Goal: Task Accomplishment & Management: Use online tool/utility

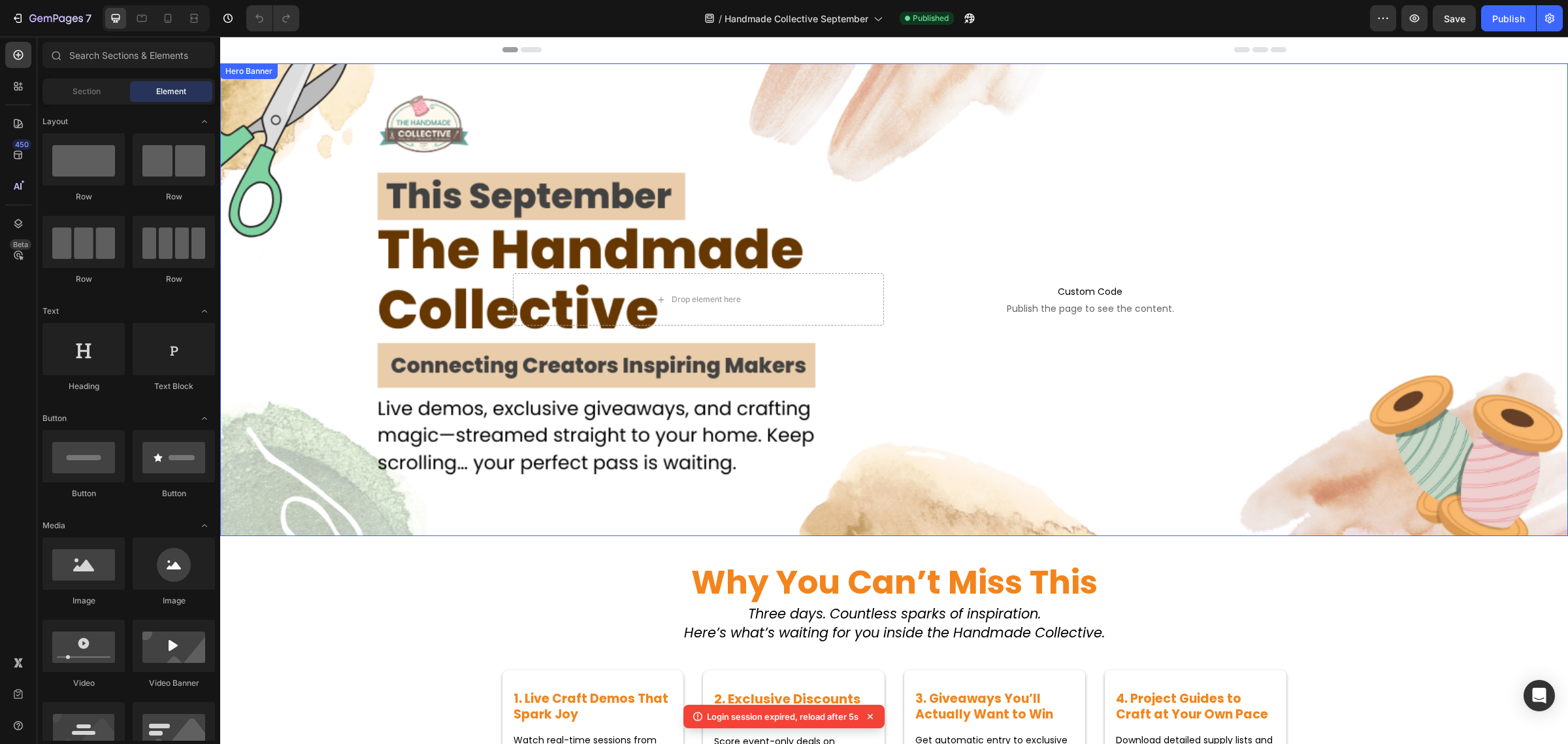
click at [551, 164] on div "Background Image" at bounding box center [894, 300] width 1348 height 473
click at [504, 239] on div "Background Image" at bounding box center [894, 300] width 1348 height 473
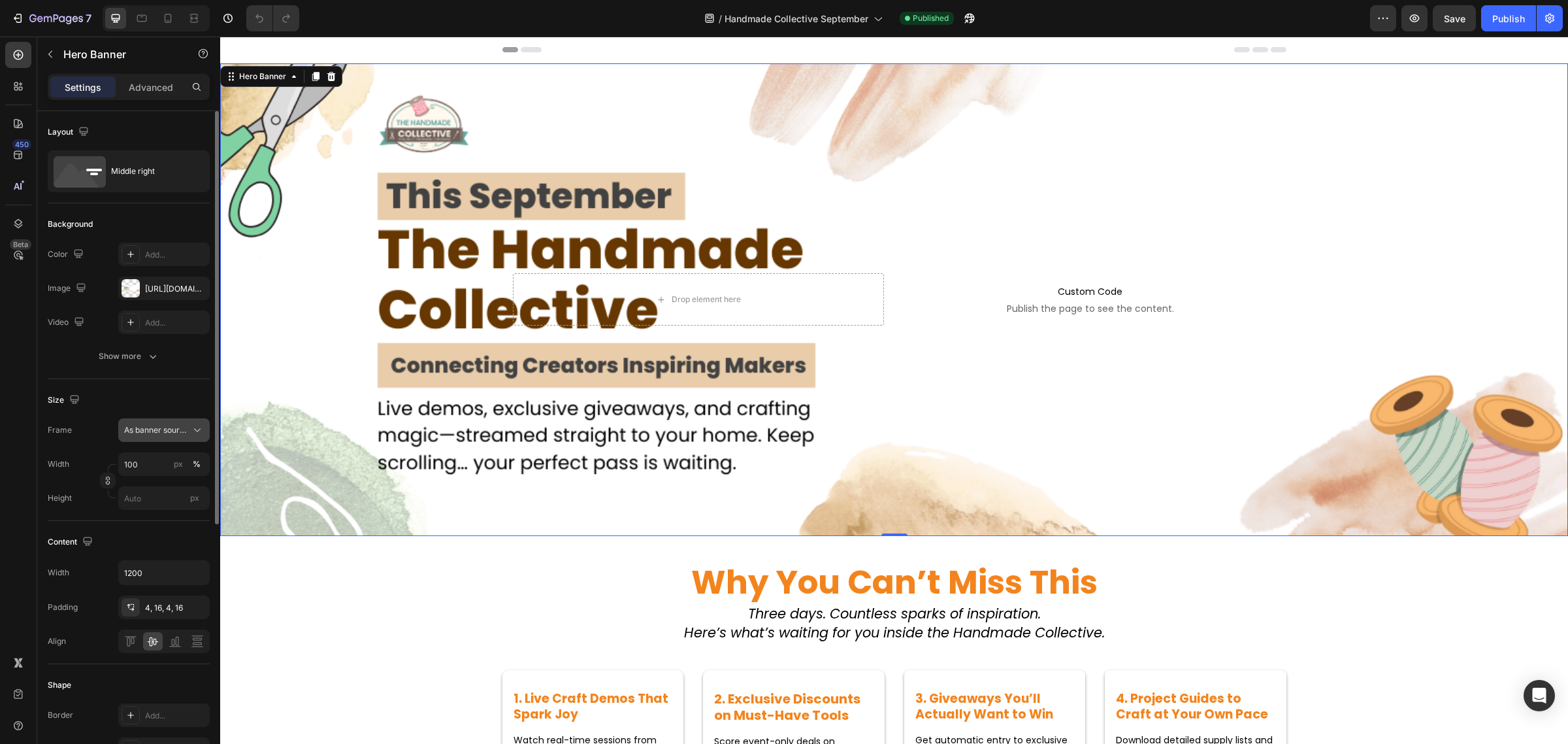
click at [174, 426] on span "As banner source" at bounding box center [156, 430] width 64 height 12
click at [168, 481] on div "Custom" at bounding box center [162, 485] width 76 height 12
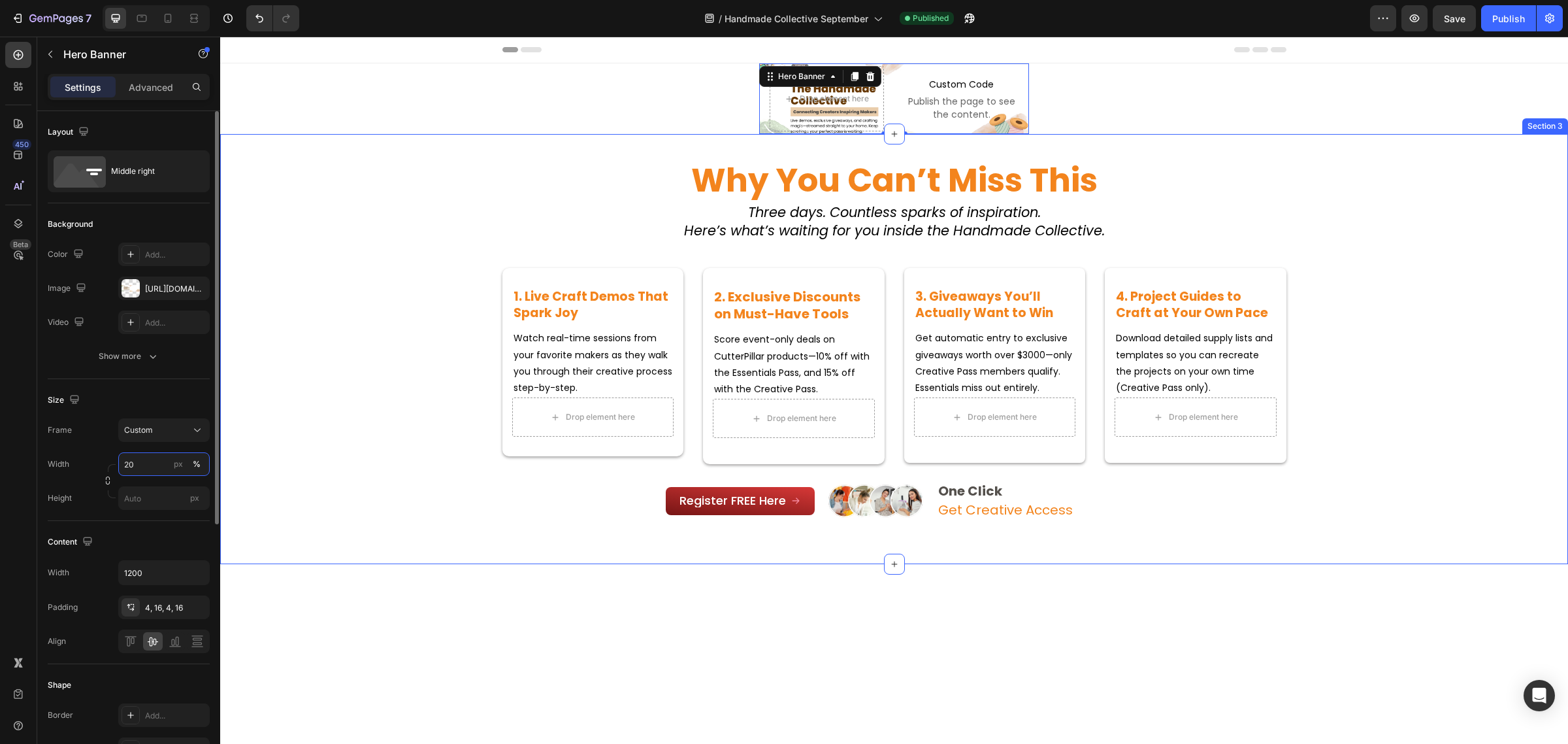
type input "2"
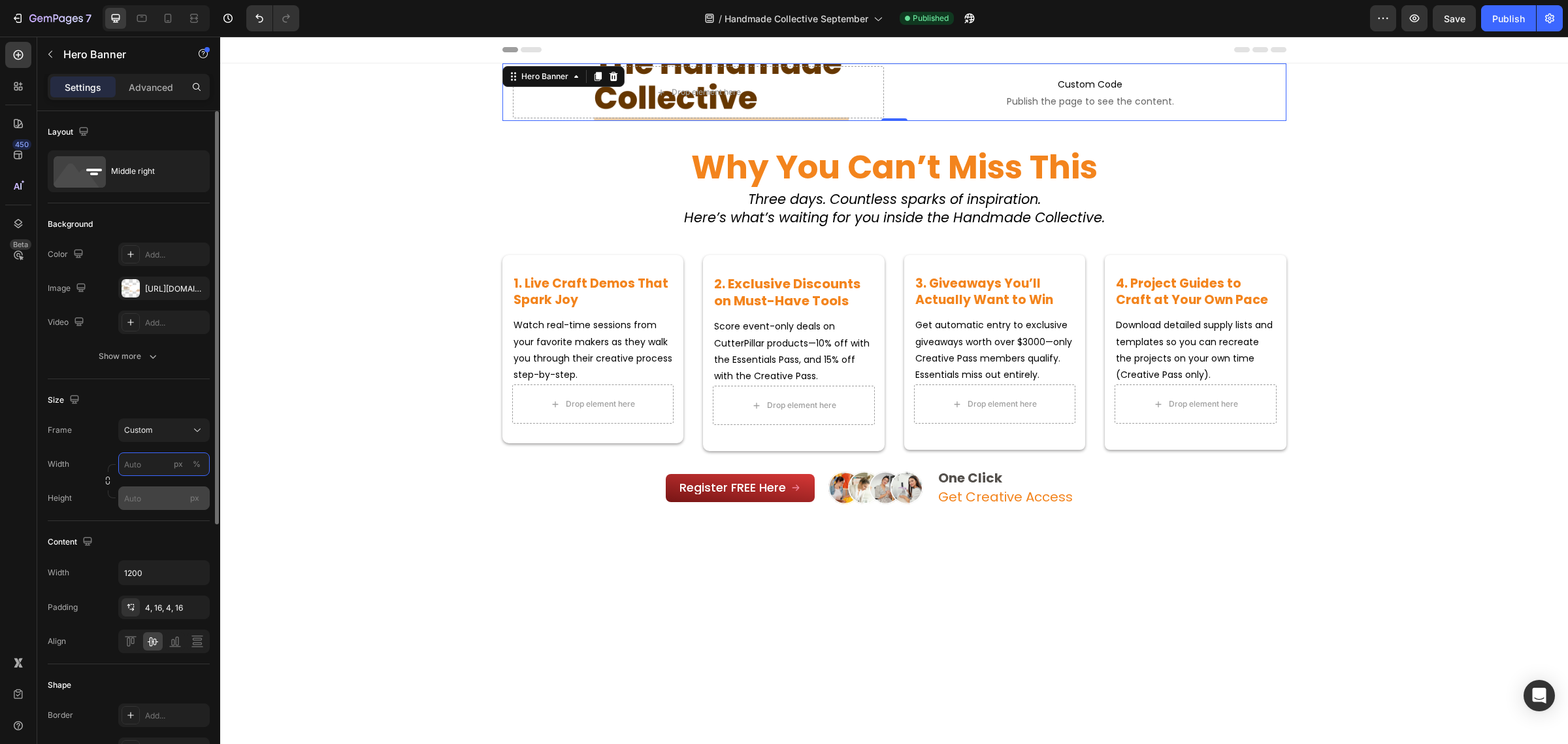
type input "1"
click at [145, 505] on input "px" at bounding box center [165, 497] width 92 height 23
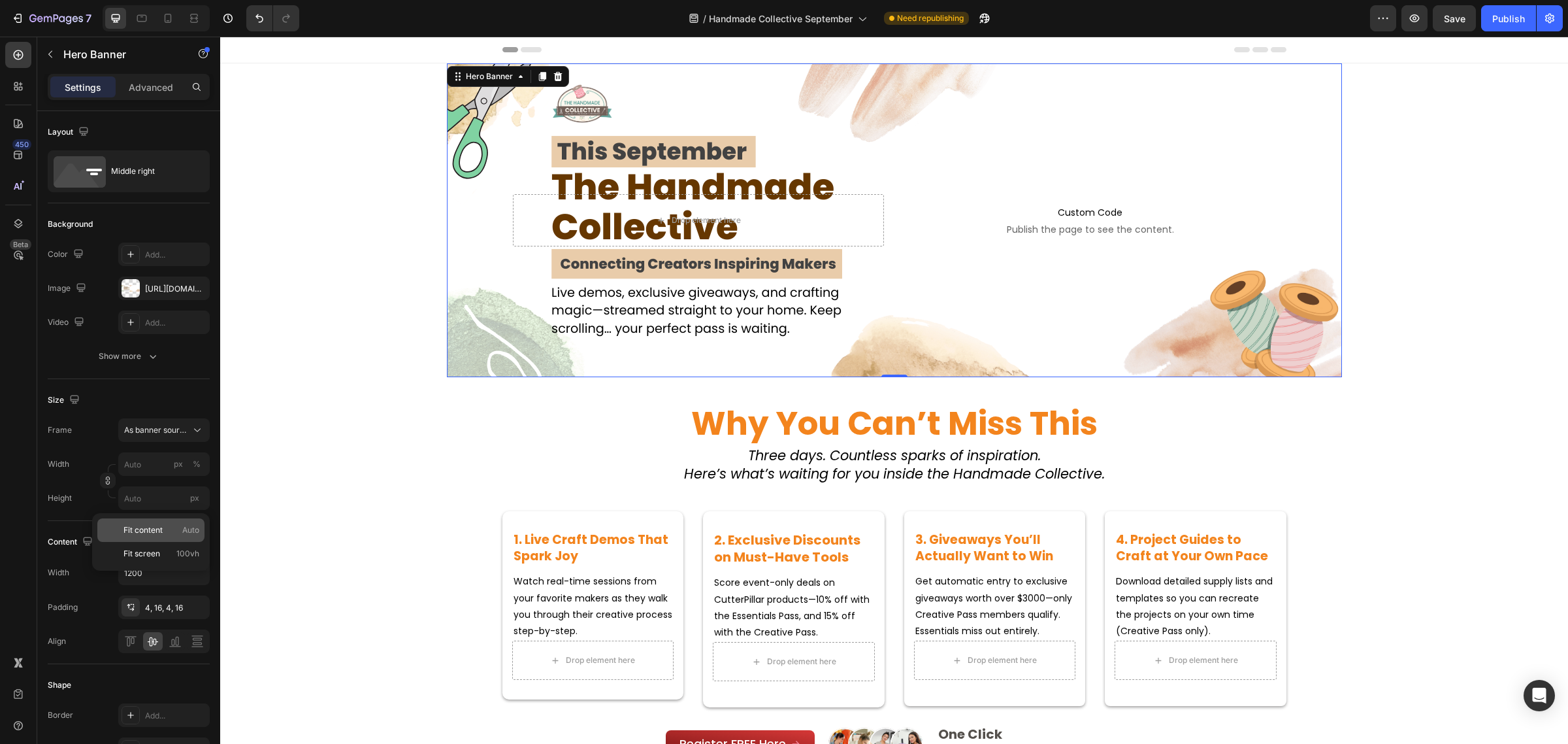
click at [165, 523] on div "Fit content Auto" at bounding box center [151, 529] width 107 height 23
type input "100"
type input "Auto"
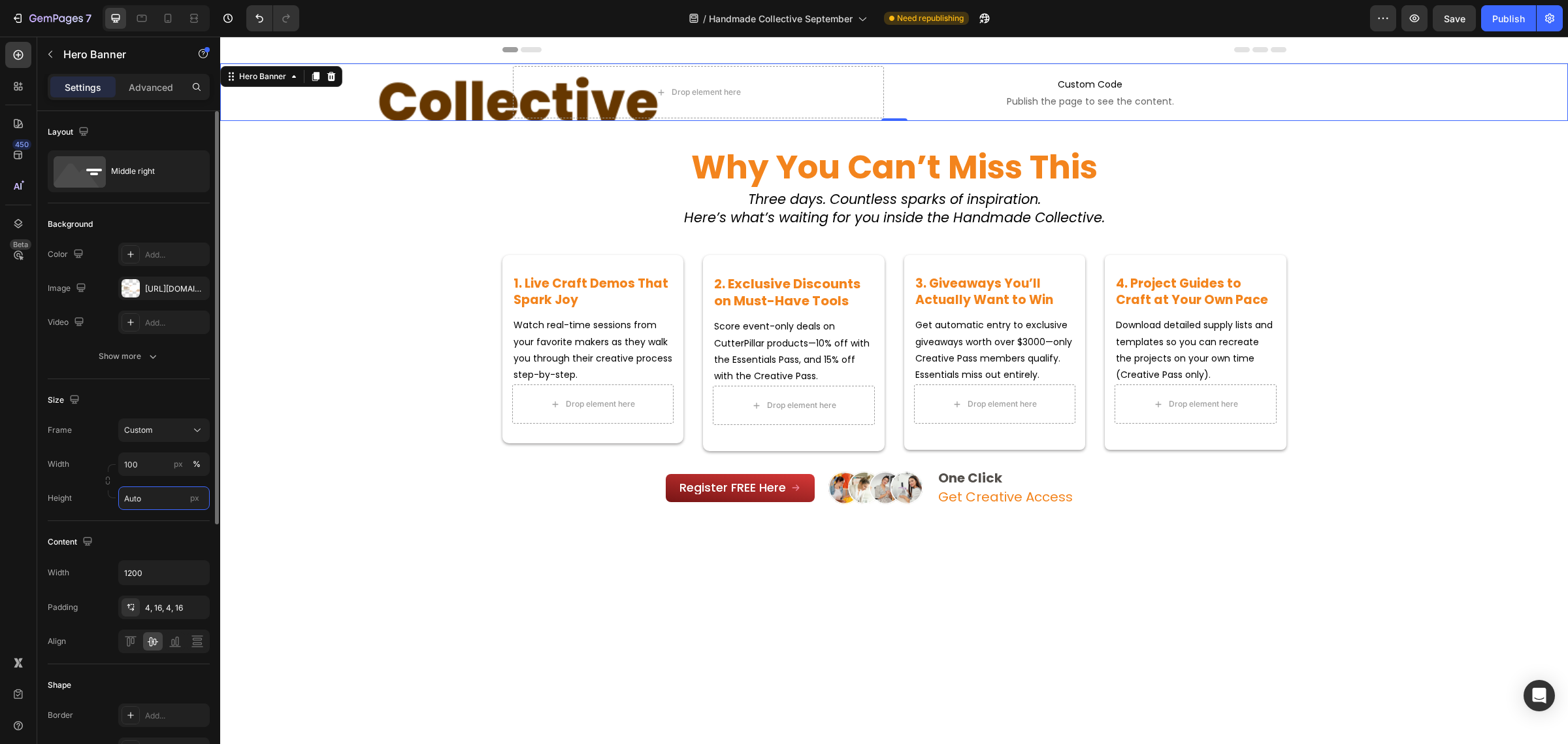
click at [151, 498] on input "Auto" at bounding box center [165, 497] width 92 height 23
click at [145, 474] on input "100" at bounding box center [165, 463] width 92 height 23
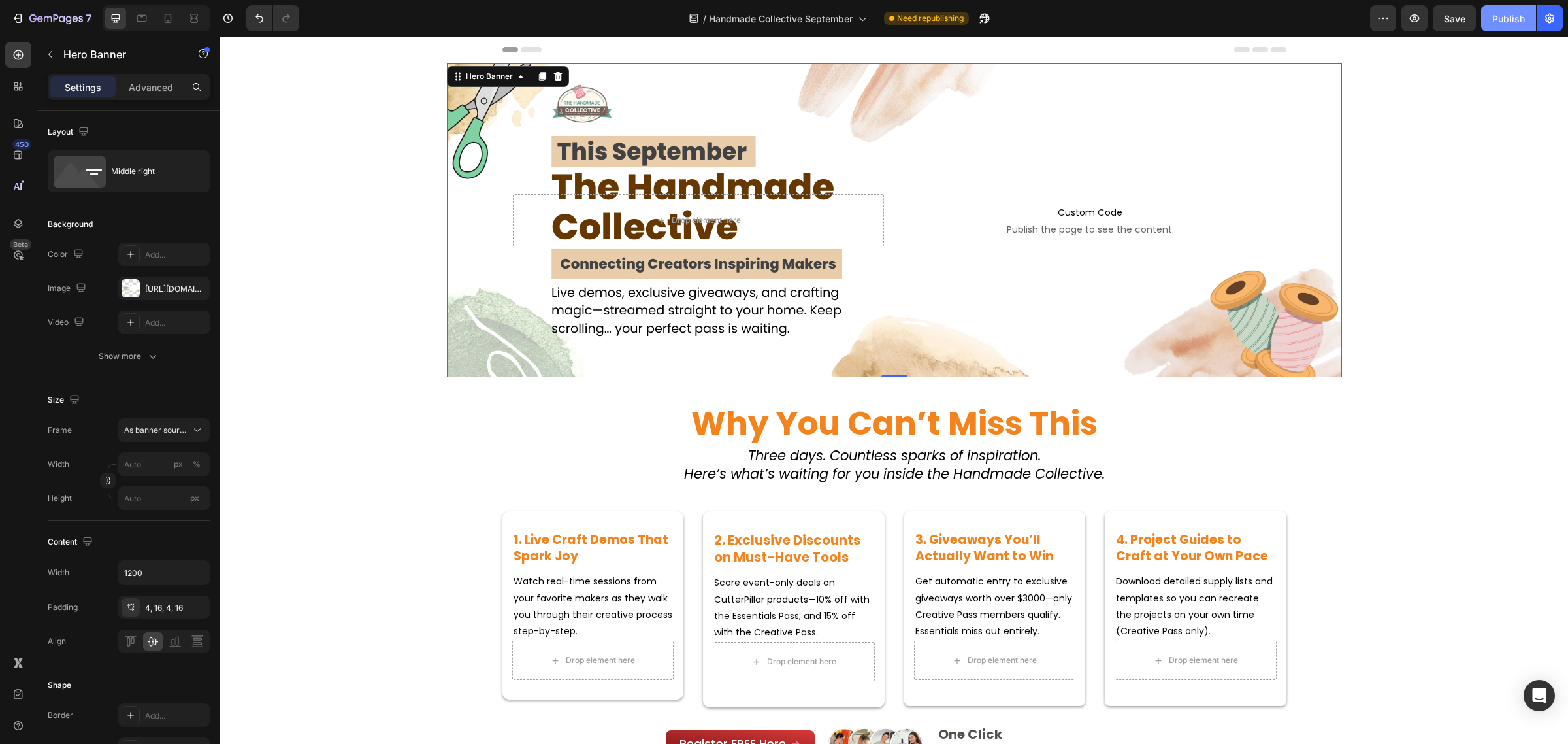
click at [1503, 20] on div "Publish" at bounding box center [1508, 19] width 33 height 14
click at [1415, 22] on icon "button" at bounding box center [1414, 18] width 10 height 8
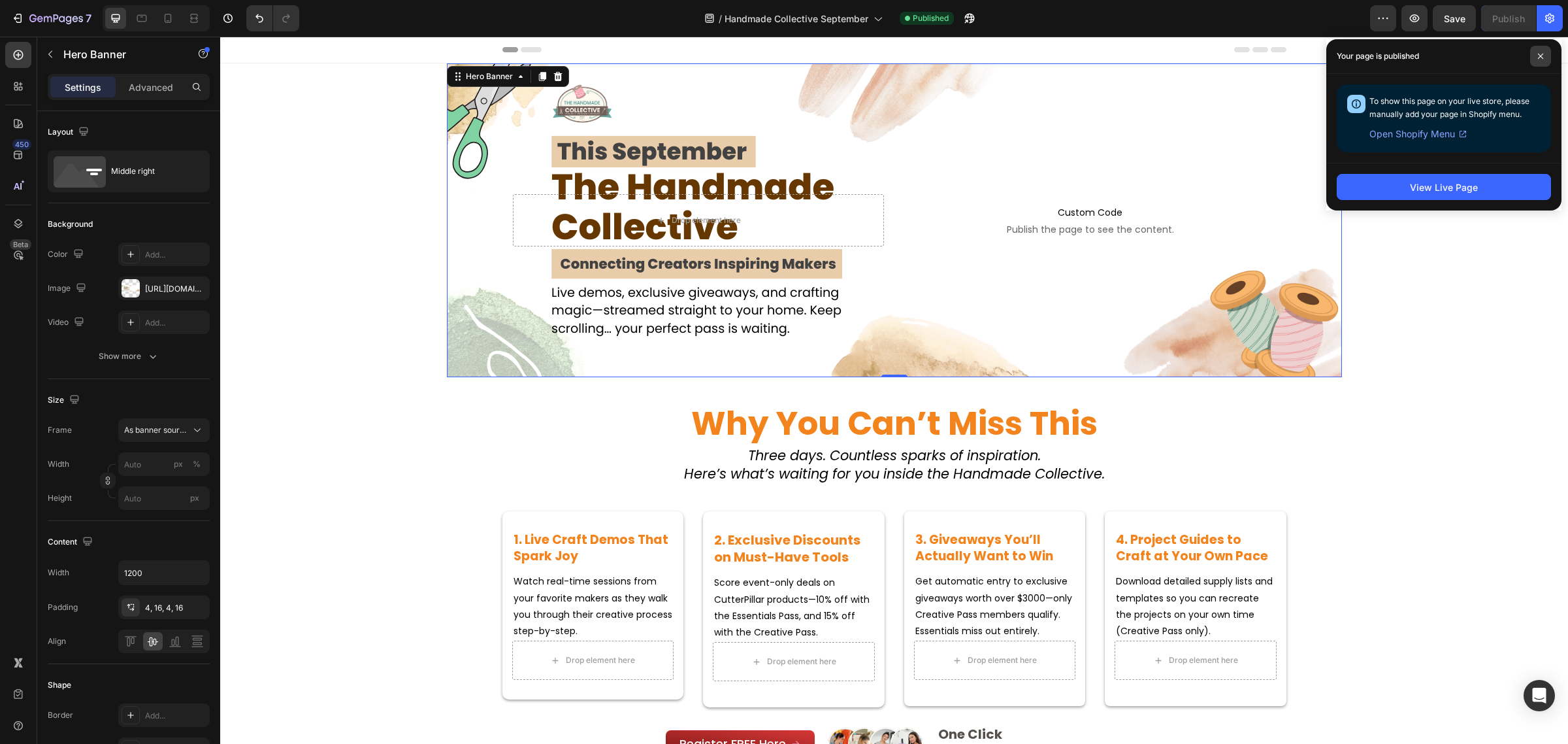
click at [1543, 54] on icon at bounding box center [1540, 56] width 7 height 7
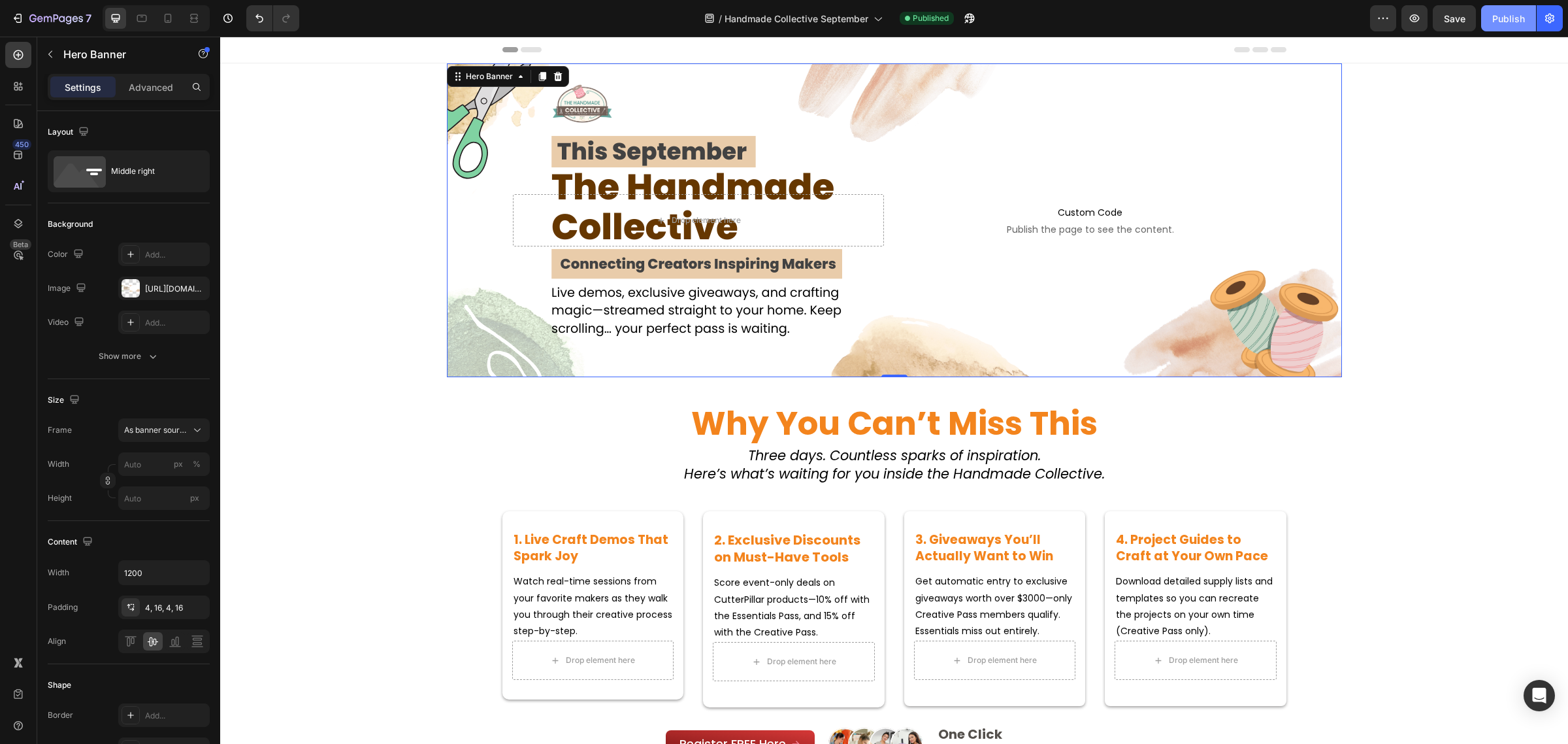
click at [1497, 9] on button "Publish" at bounding box center [1508, 18] width 55 height 26
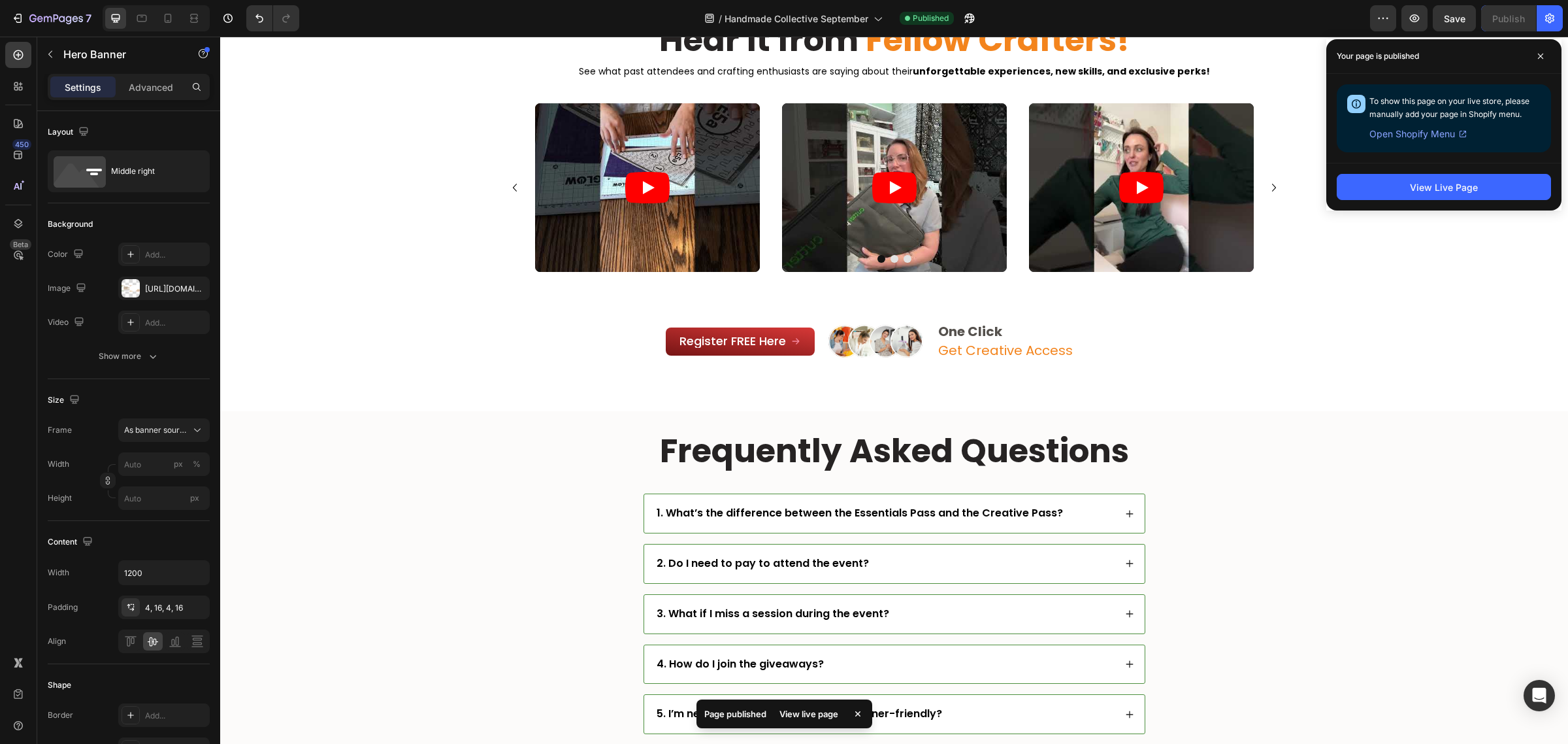
scroll to position [3594, 0]
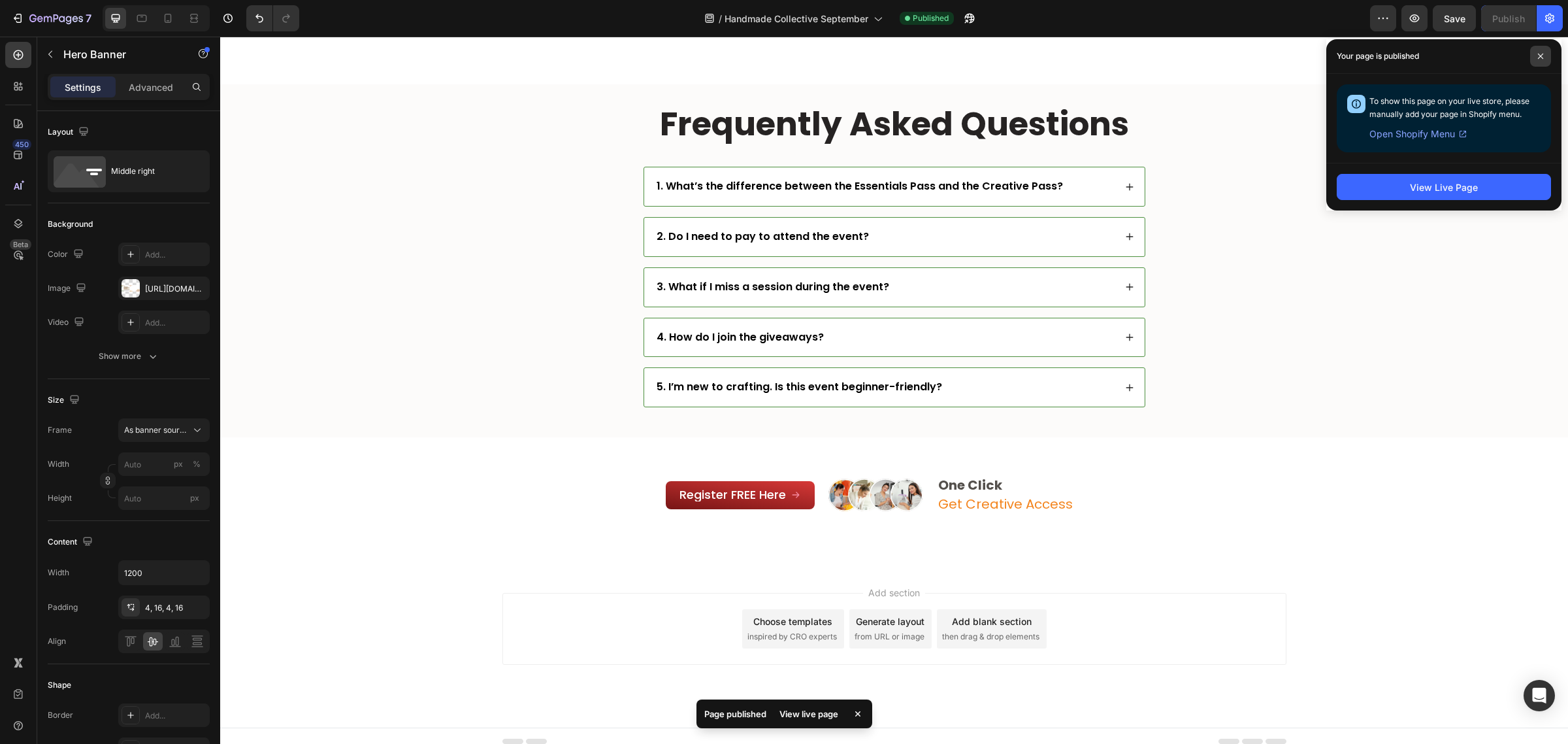
click at [1540, 62] on span at bounding box center [1540, 56] width 21 height 21
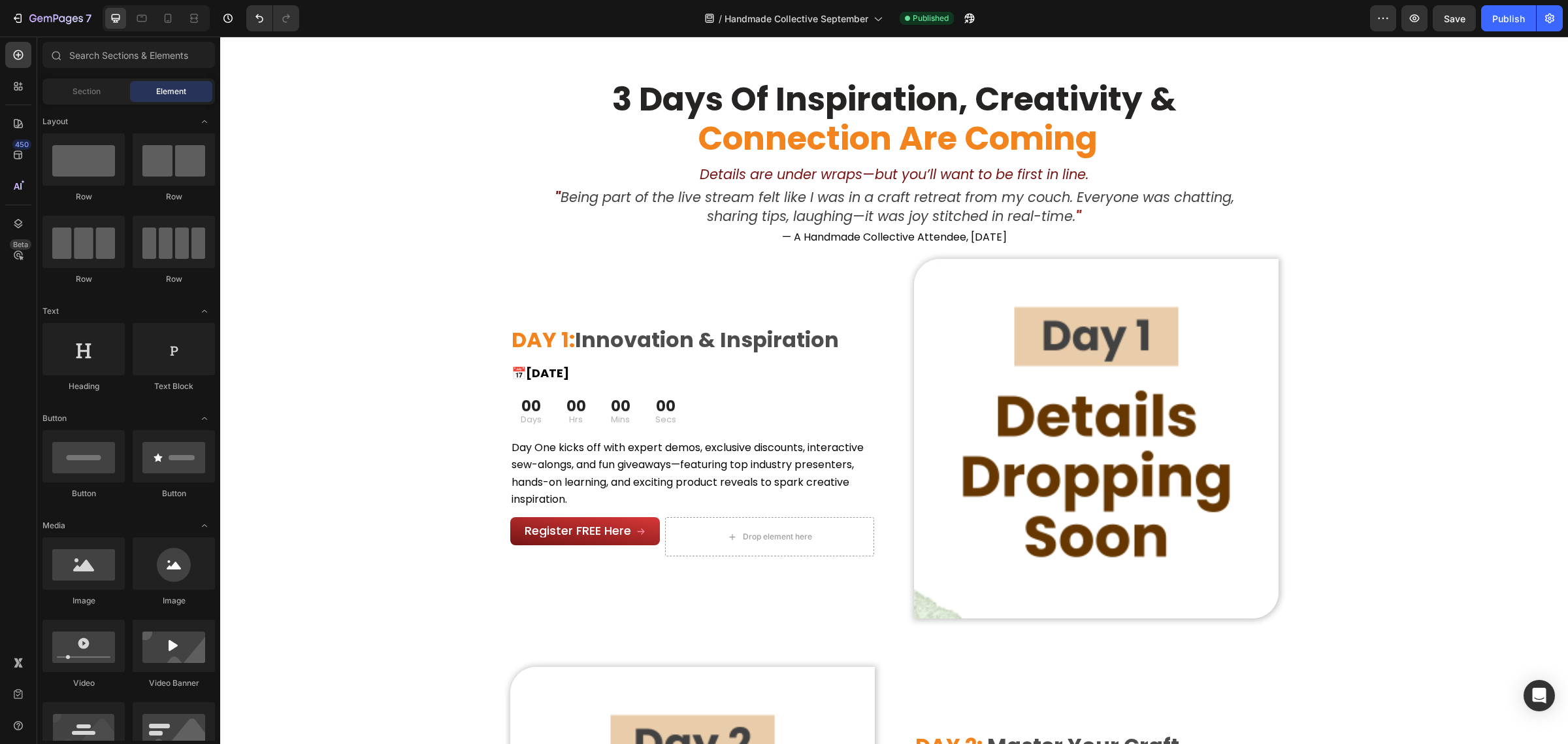
scroll to position [0, 0]
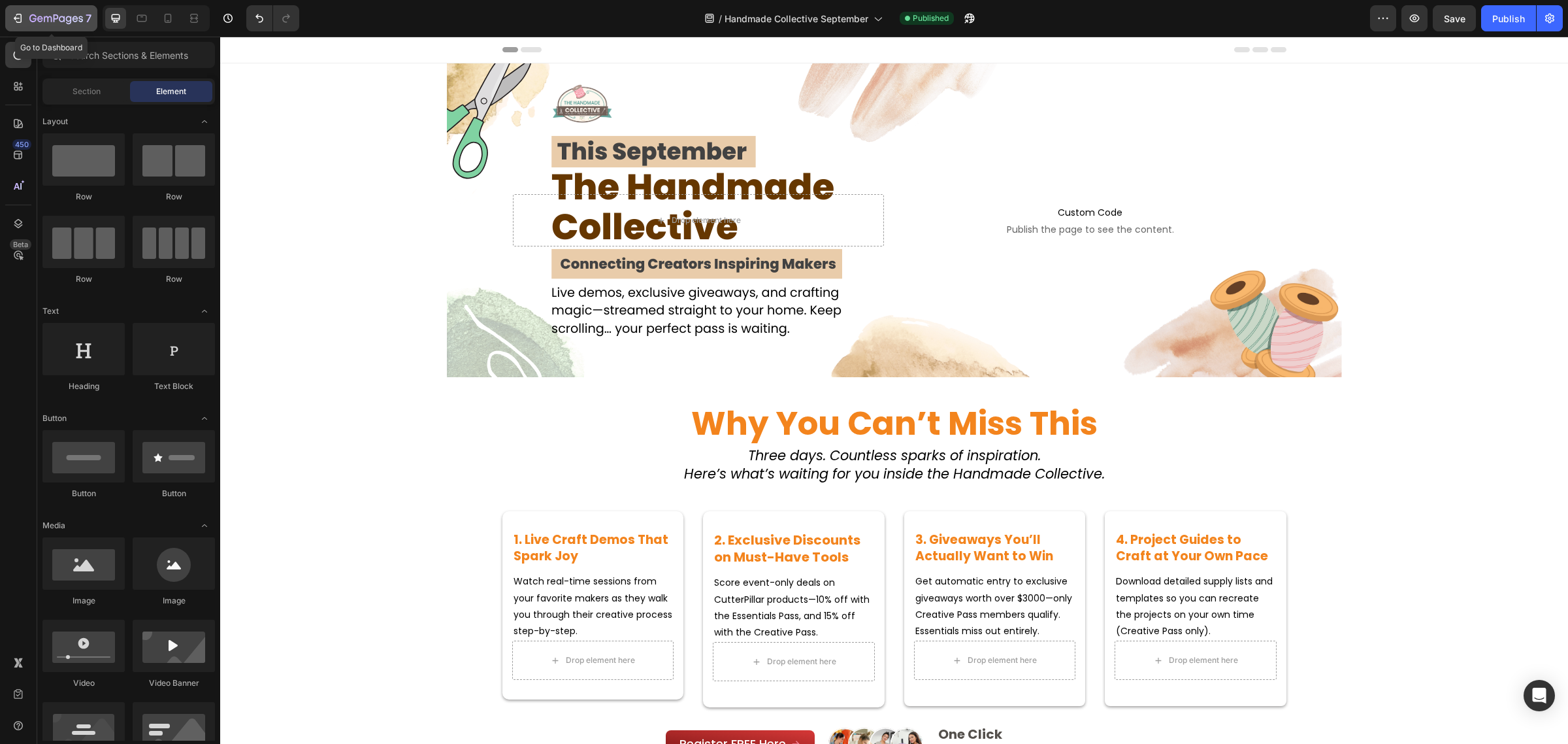
click at [49, 12] on div "7" at bounding box center [61, 18] width 62 height 16
